Goal: Task Accomplishment & Management: Manage account settings

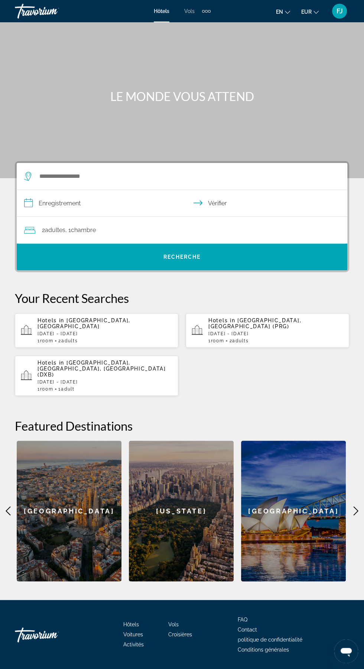
click at [339, 11] on font "FJ" at bounding box center [339, 11] width 6 height 8
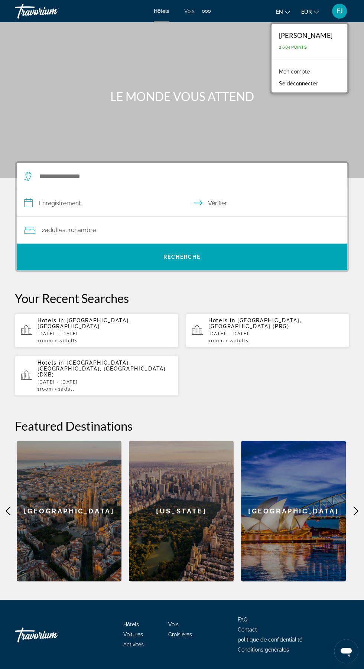
click at [310, 72] on font "Mon compte" at bounding box center [294, 72] width 31 height 6
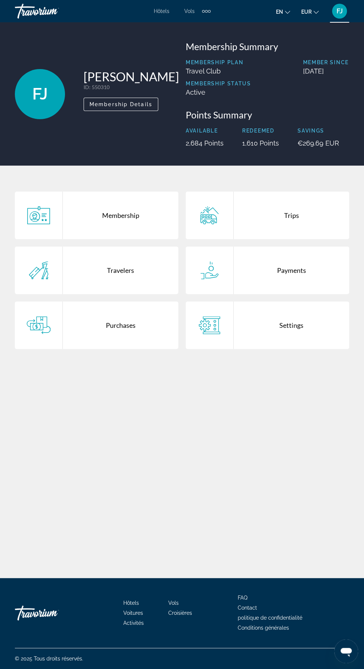
click at [271, 292] on div "Payments" at bounding box center [291, 271] width 115 height 48
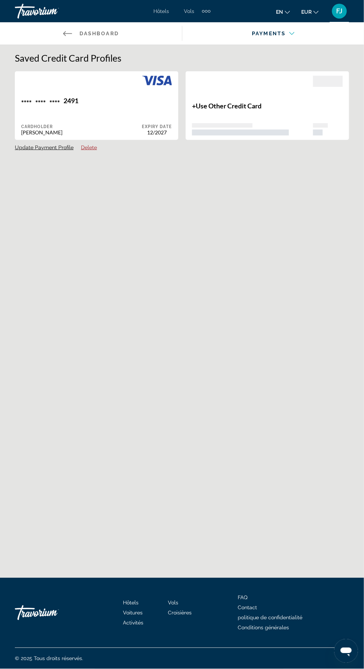
click at [73, 30] on link "Back to Dashboard Dashboard" at bounding box center [91, 33] width 182 height 22
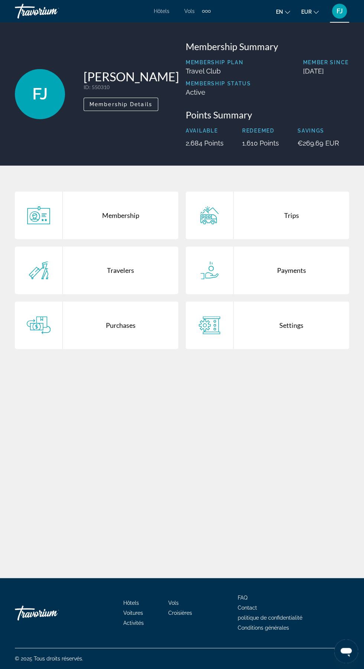
click at [147, 238] on div "Membership" at bounding box center [120, 216] width 115 height 48
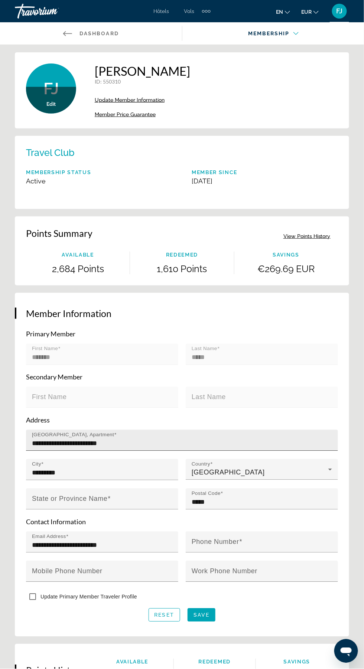
click at [191, 434] on div "**********" at bounding box center [184, 440] width 304 height 21
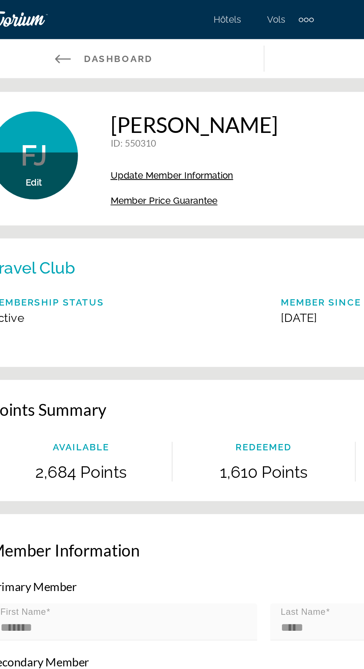
click at [63, 74] on div "FJ Edit" at bounding box center [51, 88] width 50 height 50
click at [68, 31] on icon "Contenu principal" at bounding box center [67, 33] width 9 height 9
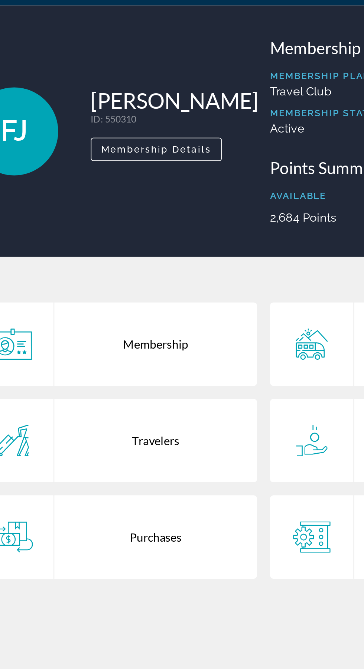
click at [148, 291] on div "Travelers" at bounding box center [120, 271] width 115 height 48
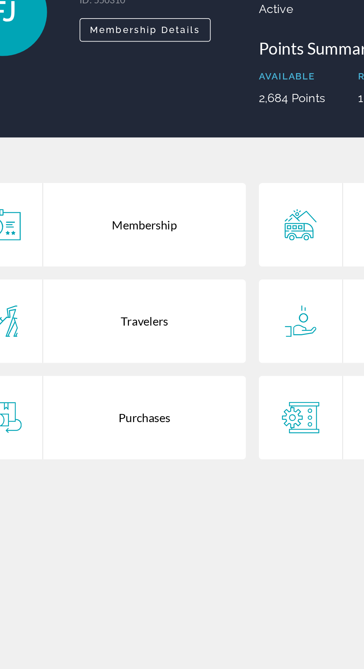
click at [135, 344] on div "Purchases" at bounding box center [120, 325] width 115 height 48
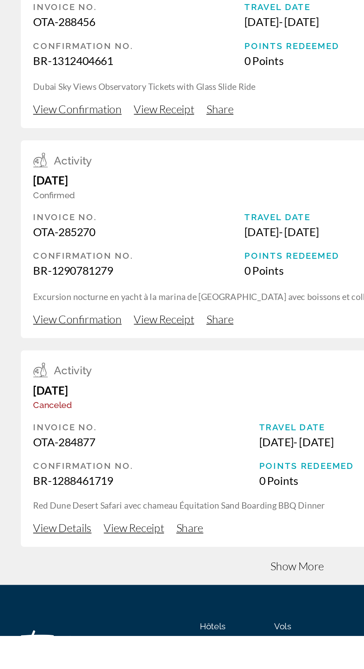
scroll to position [74, 0]
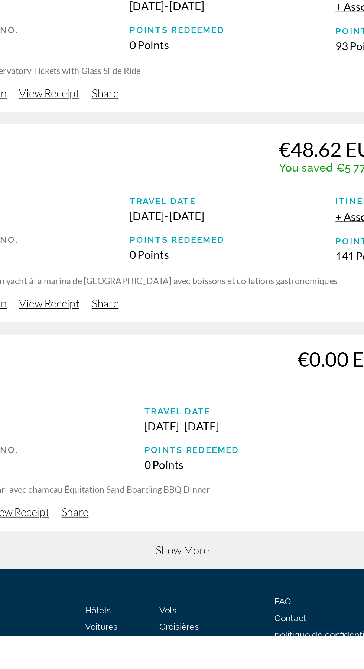
click at [188, 618] on span "Show More" at bounding box center [182, 617] width 32 height 8
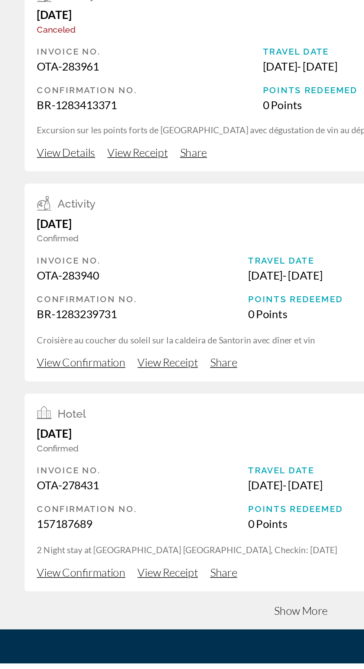
scroll to position [699, 0]
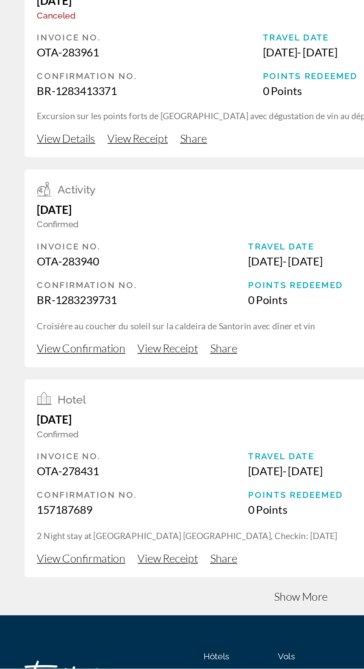
click at [168, 436] on div "Points Redeemed" at bounding box center [178, 437] width 57 height 6
click at [43, 391] on div "[DATE]" at bounding box center [40, 391] width 36 height 8
click at [59, 475] on span "View Confirmation" at bounding box center [48, 475] width 53 height 8
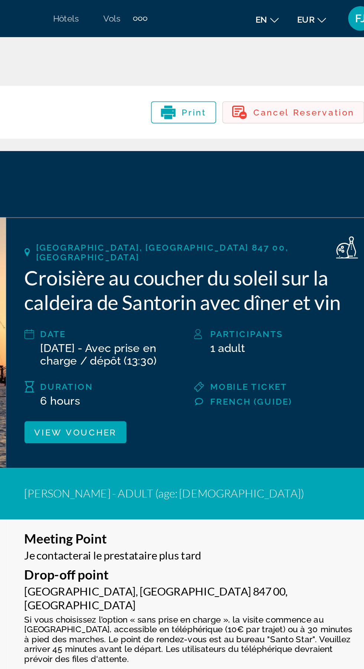
click at [313, 60] on span "Contenu principal" at bounding box center [298, 68] width 85 height 18
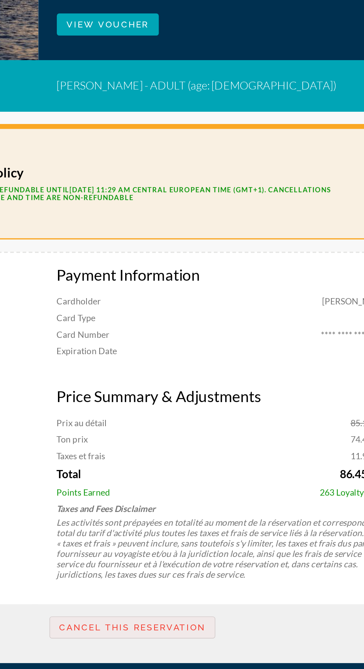
click at [213, 585] on span "Contenu principal" at bounding box center [181, 594] width 99 height 18
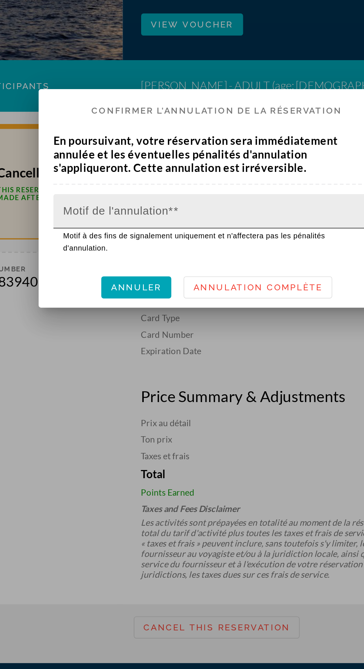
click at [229, 350] on span at bounding box center [180, 345] width 182 height 9
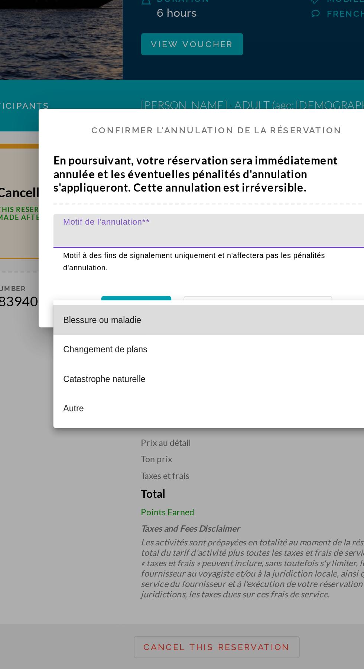
click at [214, 391] on mat-option "Blessure ou maladie" at bounding box center [182, 396] width 198 height 18
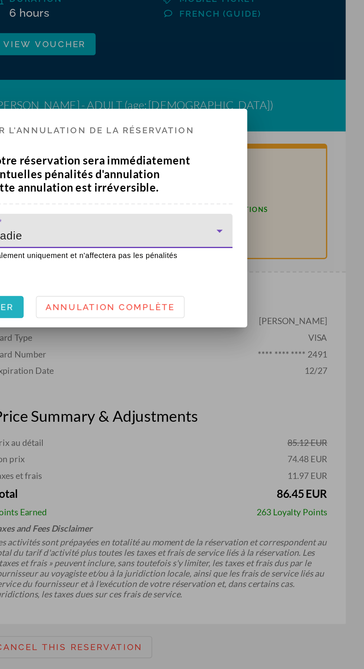
click at [151, 397] on span "button" at bounding box center [133, 388] width 42 height 18
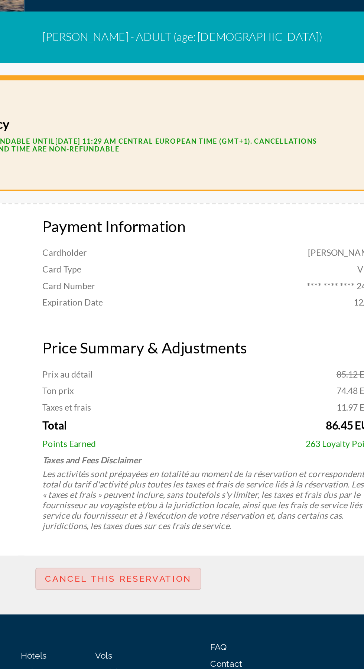
click at [218, 585] on span "Contenu principal" at bounding box center [181, 594] width 99 height 18
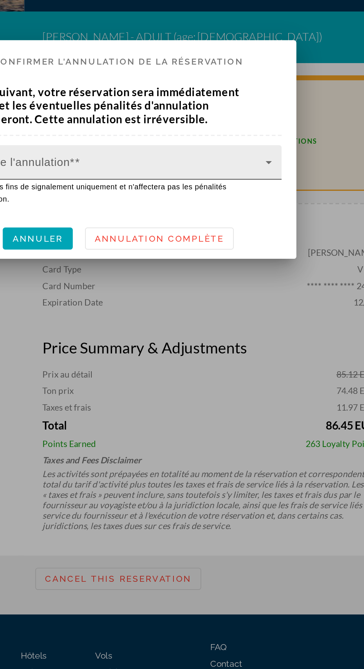
click at [245, 350] on span at bounding box center [180, 345] width 182 height 9
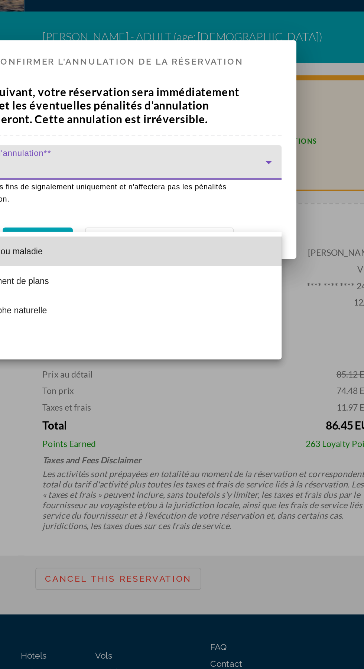
click at [233, 400] on mat-option "Blessure ou maladie" at bounding box center [182, 396] width 198 height 18
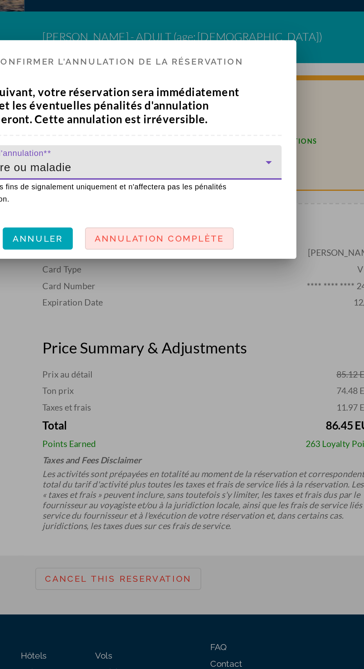
click at [230, 391] on font "Annulation complète" at bounding box center [207, 388] width 78 height 6
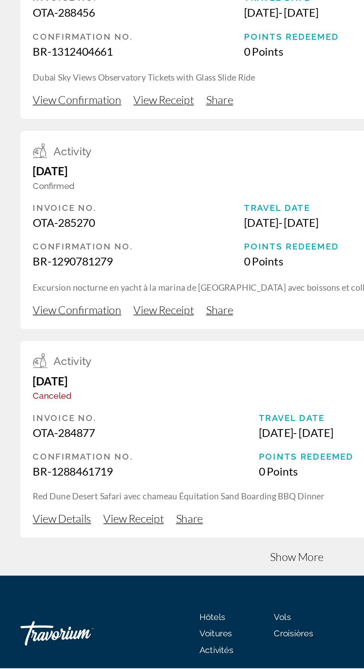
scroll to position [93, 0]
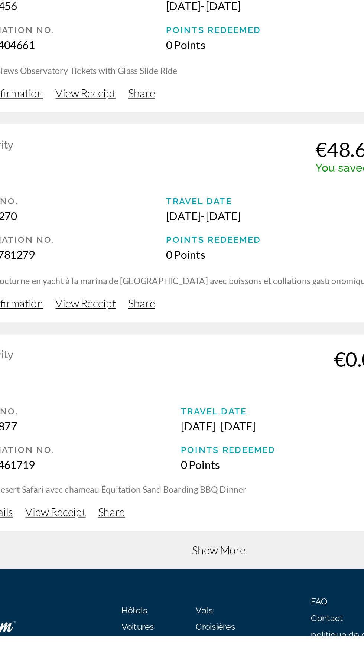
scroll to position [74, 0]
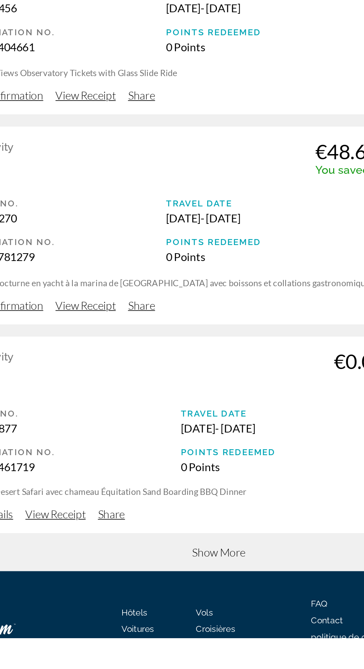
click at [198, 616] on span "Show More" at bounding box center [182, 617] width 32 height 8
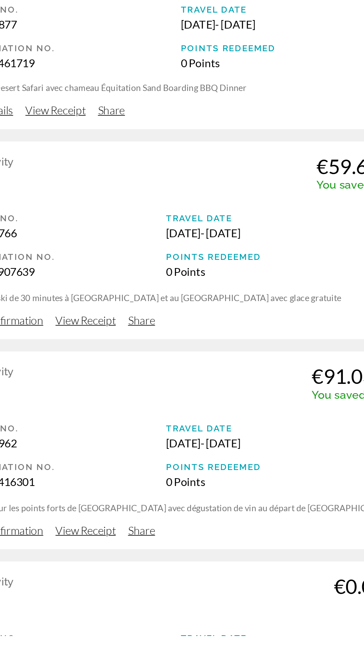
scroll to position [343, 0]
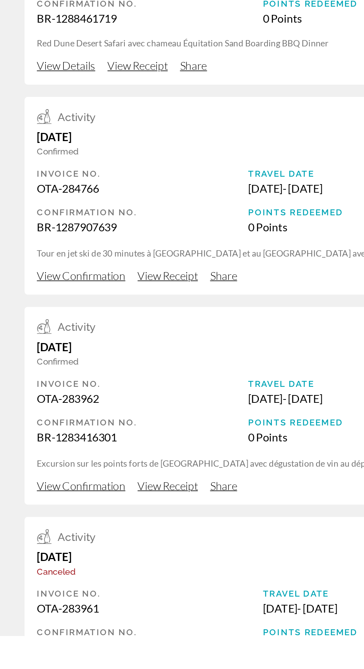
click at [58, 501] on div "Activity July 6, 2025 Confirmed €91.03 EUR You saved €11.23 EUR" at bounding box center [165, 491] width 286 height 29
click at [61, 576] on span "View Confirmation" at bounding box center [48, 578] width 53 height 8
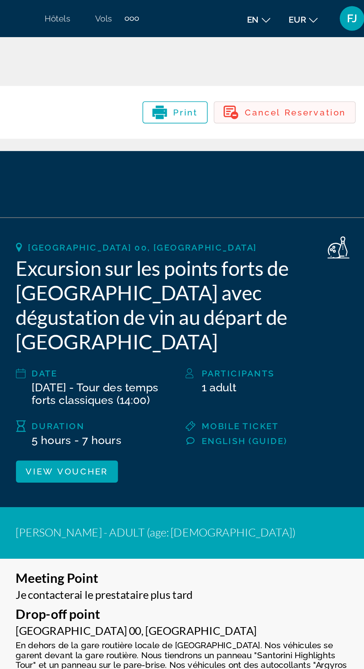
click at [320, 68] on span "Cancel Reservation" at bounding box center [304, 68] width 61 height 6
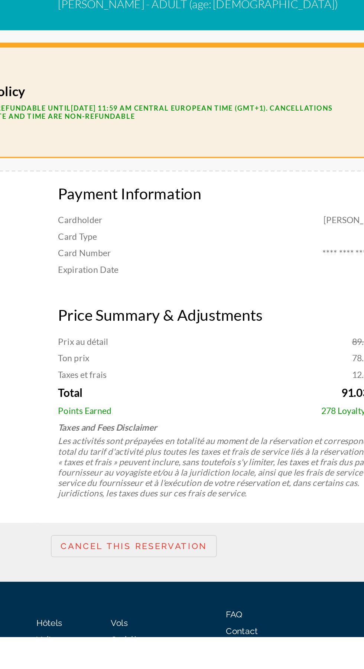
scroll to position [82, 0]
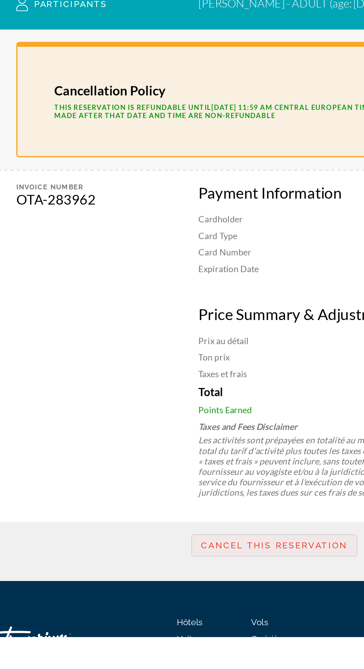
click at [196, 609] on span "Contenu principal" at bounding box center [181, 614] width 99 height 18
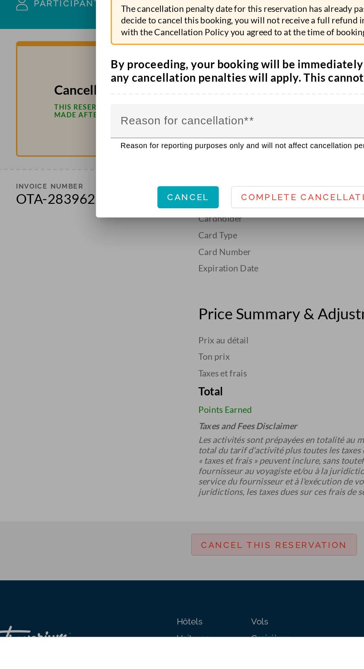
scroll to position [0, 0]
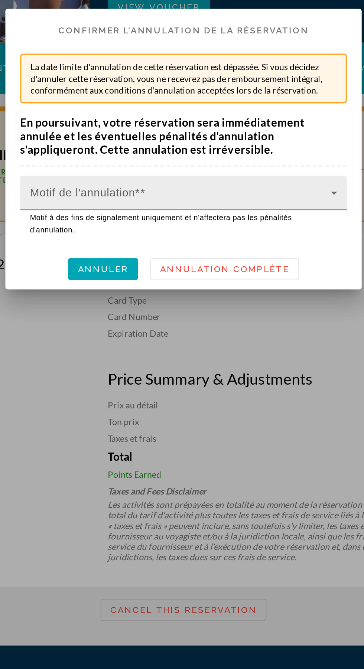
click at [263, 369] on span at bounding box center [180, 364] width 182 height 9
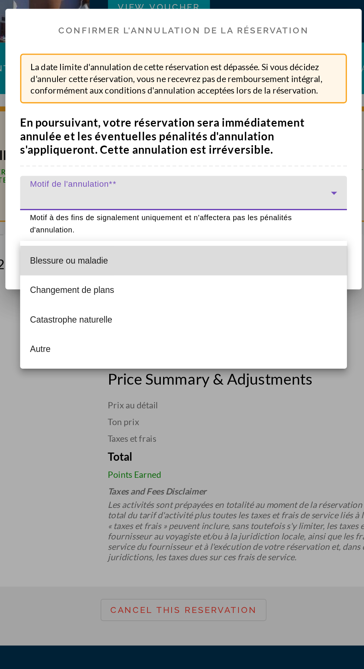
click at [248, 405] on mat-option "Blessure ou maladie" at bounding box center [182, 402] width 198 height 18
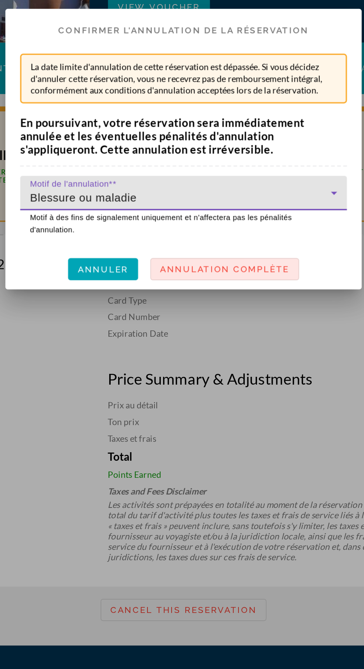
click at [231, 416] on span at bounding box center [206, 407] width 89 height 18
